Goal: Transaction & Acquisition: Book appointment/travel/reservation

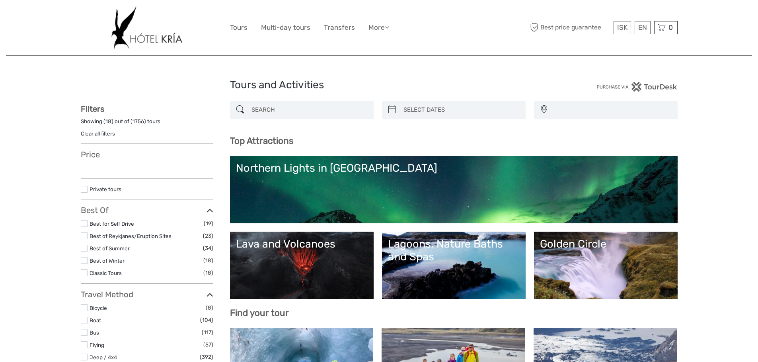
select select
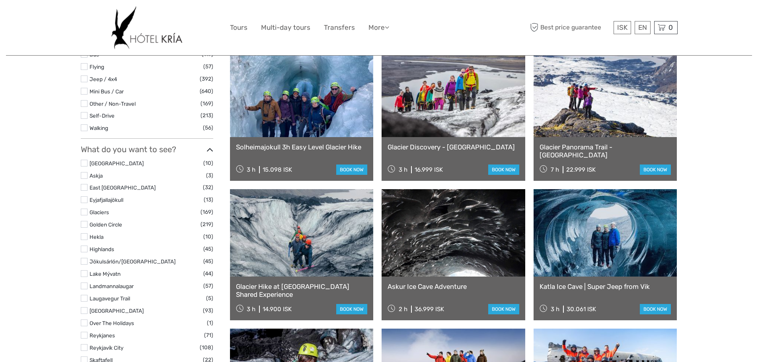
select select
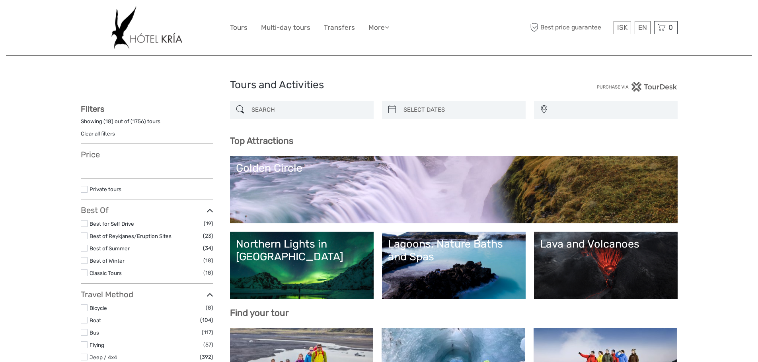
select select
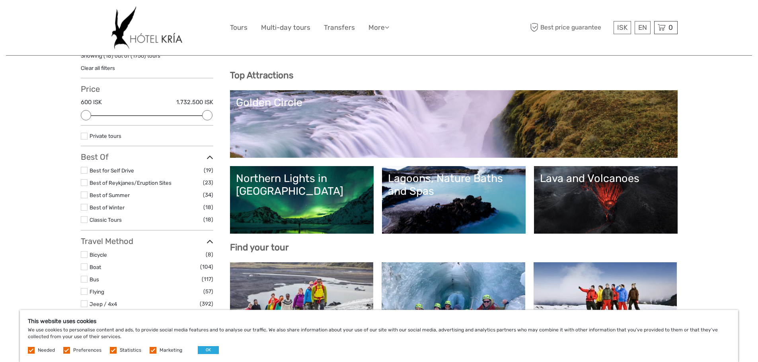
scroll to position [80, 0]
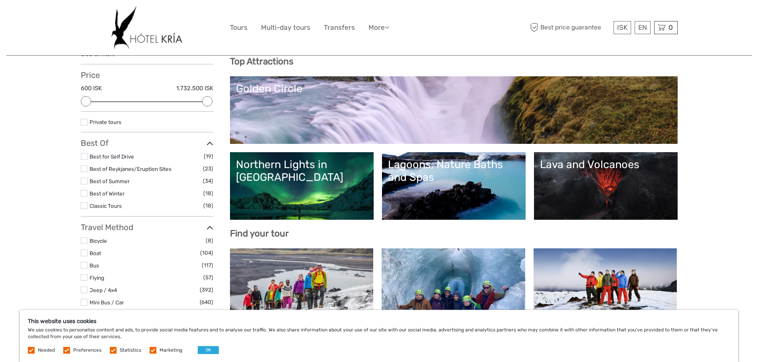
click at [463, 174] on div "Lagoons, Nature Baths and Spas" at bounding box center [454, 171] width 132 height 26
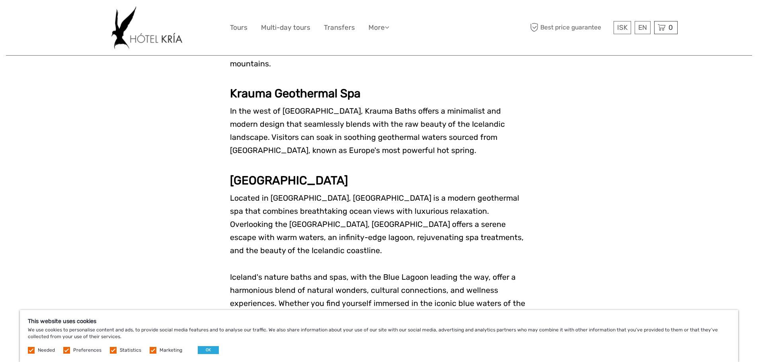
scroll to position [1823, 0]
